Goal: Transaction & Acquisition: Purchase product/service

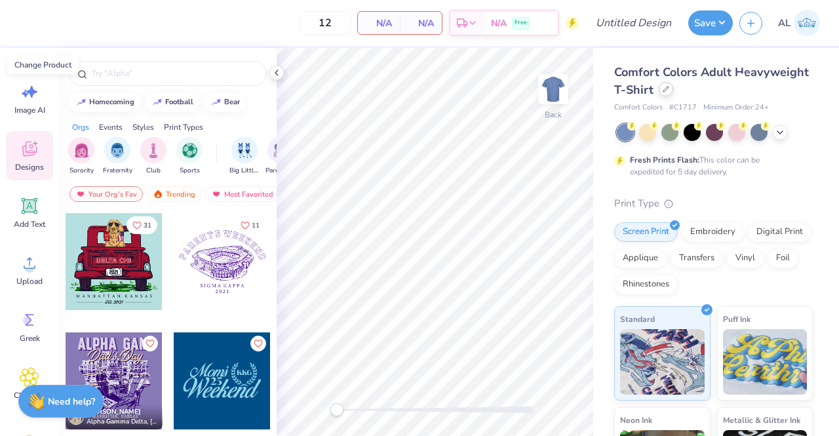
click at [669, 89] on icon at bounding box center [666, 89] width 7 height 7
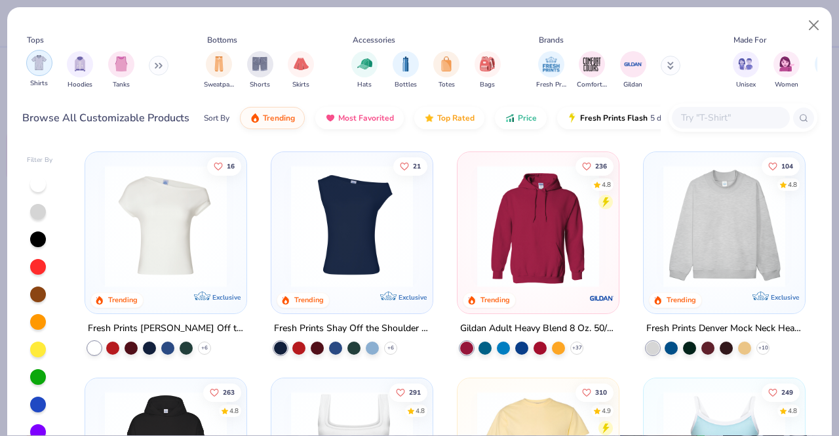
click at [31, 63] on div "filter for Shirts" at bounding box center [39, 63] width 26 height 26
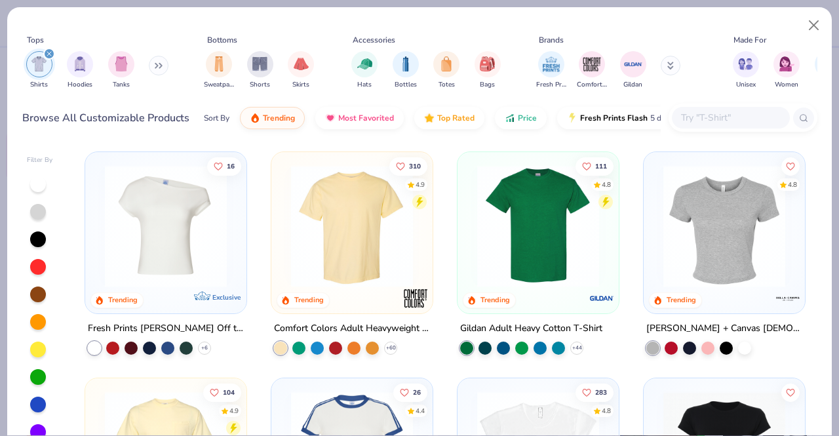
click at [371, 327] on div "Comfort Colors Adult Heavyweight T-Shirt" at bounding box center [352, 329] width 156 height 16
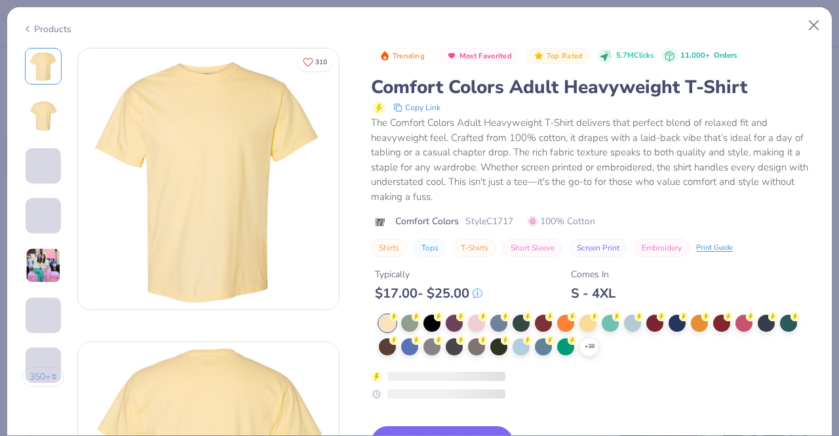
click at [555, 0] on html "12 N/A Per Item N/A Total Est. Delivery N/A Free Design Title Save AL Image AI …" at bounding box center [419, 218] width 839 height 436
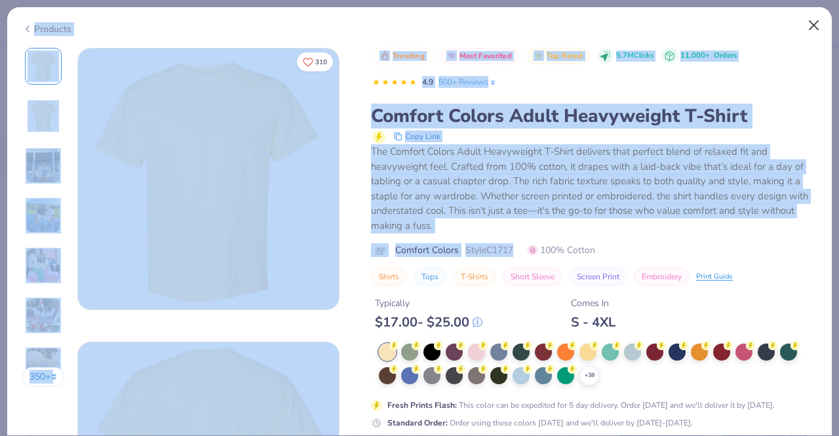
click at [810, 20] on button "Close" at bounding box center [814, 25] width 25 height 25
click at [814, 22] on button "Close" at bounding box center [814, 25] width 25 height 25
